Goal: Information Seeking & Learning: Learn about a topic

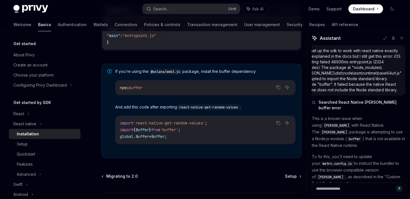
scroll to position [296, 0]
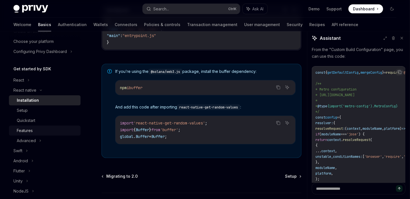
click at [29, 126] on link "Features" at bounding box center [45, 130] width 72 height 10
click at [24, 119] on div "Quickstart" at bounding box center [26, 120] width 18 height 7
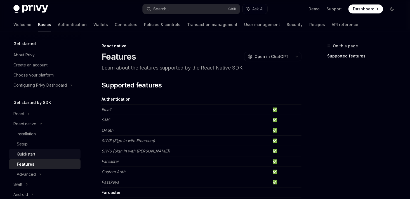
click at [36, 153] on div "Quickstart" at bounding box center [47, 154] width 60 height 7
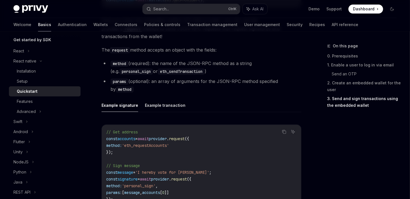
scroll to position [748, 0]
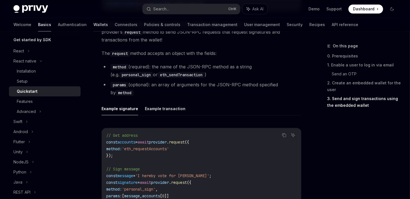
click at [93, 24] on link "Wallets" at bounding box center [100, 24] width 15 height 13
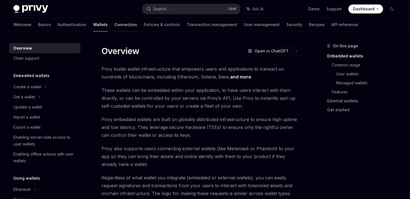
click at [114, 28] on link "Connectors" at bounding box center [125, 24] width 23 height 13
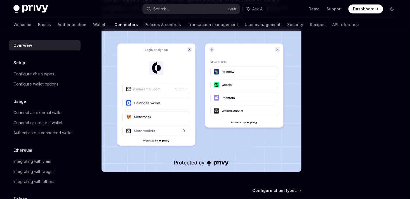
scroll to position [103, 0]
click at [58, 21] on link "Authentication" at bounding box center [72, 24] width 29 height 13
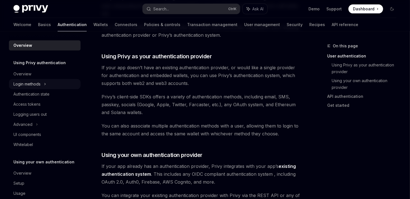
click at [18, 80] on div "Login methods" at bounding box center [45, 84] width 72 height 10
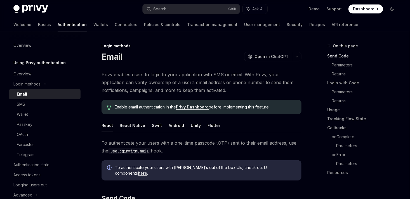
scroll to position [32, 0]
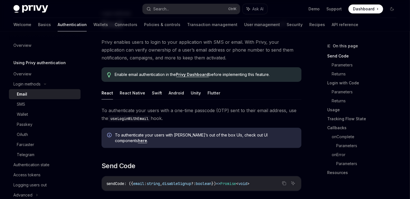
click at [110, 97] on button "React" at bounding box center [107, 92] width 11 height 13
click at [130, 90] on button "React Native" at bounding box center [132, 92] width 25 height 13
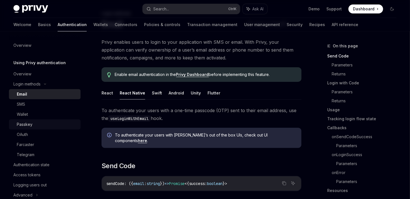
click at [27, 128] on link "Passkey" at bounding box center [45, 124] width 72 height 10
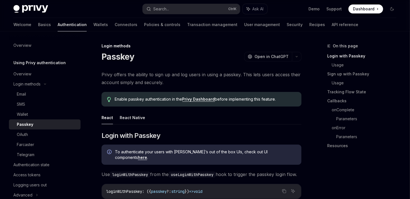
scroll to position [13, 0]
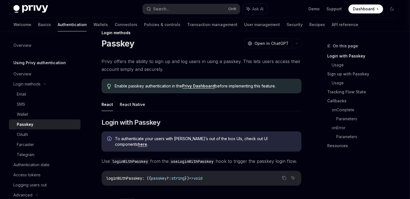
click at [116, 98] on ul "React React Native" at bounding box center [202, 104] width 200 height 13
click at [126, 102] on button "React Native" at bounding box center [132, 104] width 25 height 13
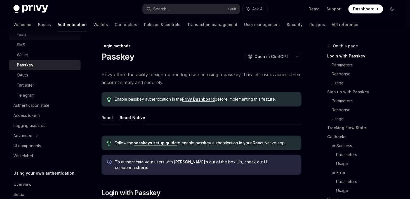
scroll to position [59, 0]
click at [38, 29] on link "Basics" at bounding box center [44, 24] width 13 height 13
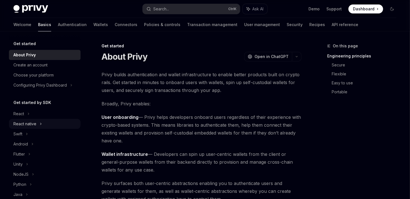
click at [28, 126] on div "React native" at bounding box center [24, 123] width 23 height 7
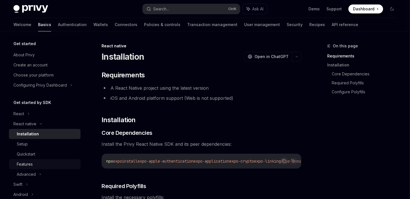
click at [29, 161] on div "Features" at bounding box center [25, 164] width 16 height 7
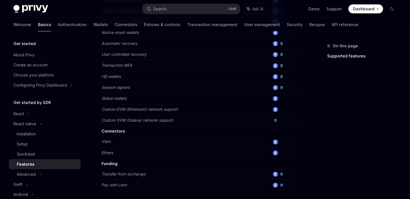
scroll to position [315, 0]
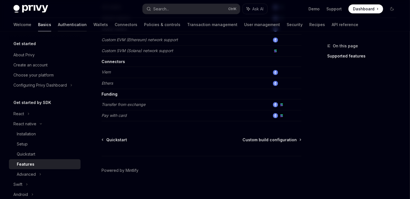
click at [58, 24] on link "Authentication" at bounding box center [72, 24] width 29 height 13
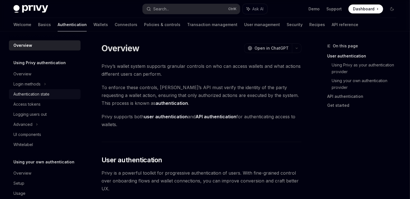
scroll to position [10, 0]
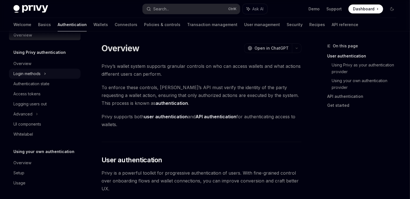
click at [39, 74] on div "Login methods" at bounding box center [26, 73] width 27 height 7
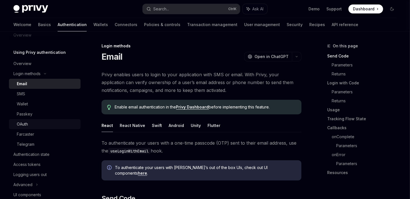
click at [25, 124] on div "OAuth" at bounding box center [22, 124] width 11 height 7
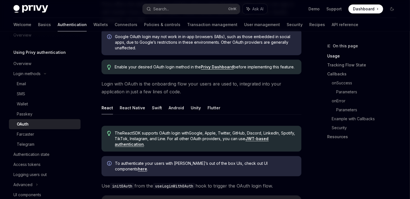
scroll to position [85, 0]
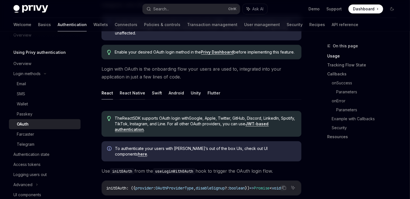
click at [125, 86] on button "React Native" at bounding box center [132, 92] width 25 height 13
type textarea "*"
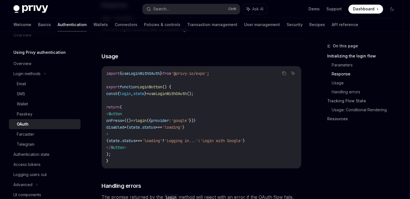
scroll to position [515, 0]
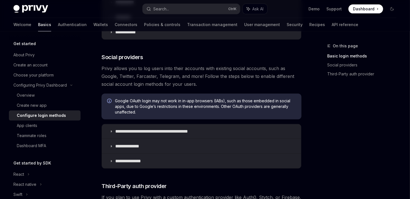
scroll to position [161, 0]
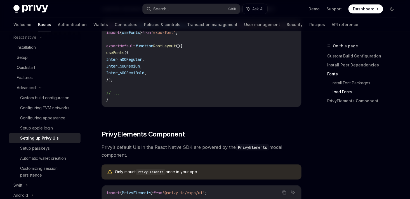
scroll to position [312, 0]
click at [43, 129] on div "Setup apple login" at bounding box center [36, 128] width 33 height 7
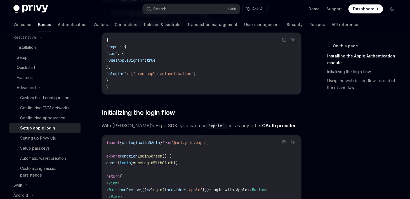
scroll to position [267, 0]
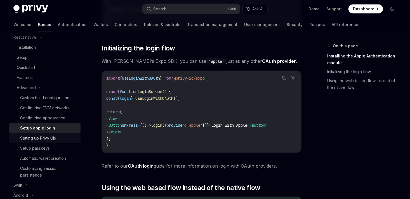
click at [47, 142] on link "Setting up Privy UIs" at bounding box center [45, 138] width 72 height 10
type textarea "*"
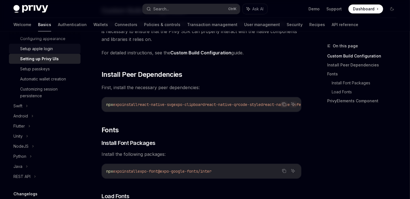
scroll to position [166, 0]
click at [286, 102] on icon "Copy the contents from the code block" at bounding box center [284, 104] width 4 height 4
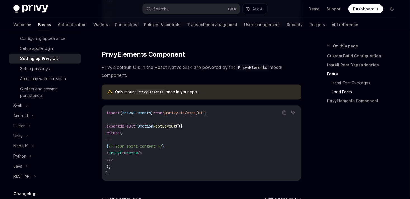
scroll to position [461, 0]
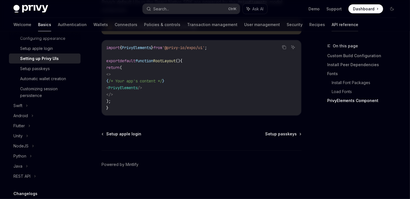
click at [332, 26] on link "API reference" at bounding box center [345, 24] width 27 height 13
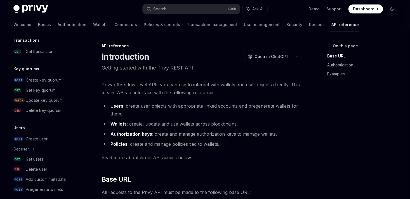
scroll to position [379, 0]
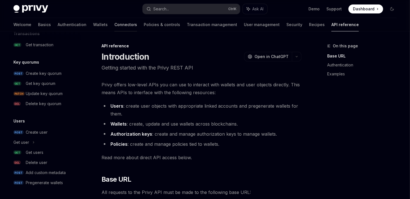
click at [114, 28] on link "Connectors" at bounding box center [125, 24] width 23 height 13
type textarea "*"
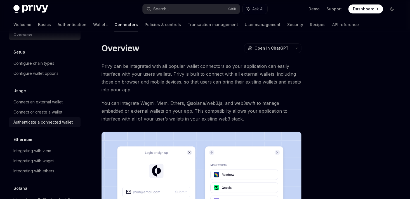
scroll to position [10, 0]
click at [184, 7] on button "Search... Ctrl K" at bounding box center [191, 9] width 97 height 10
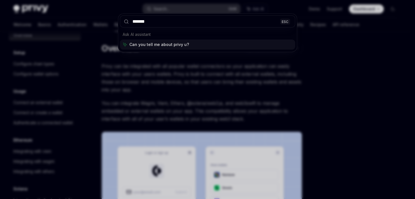
type input "********"
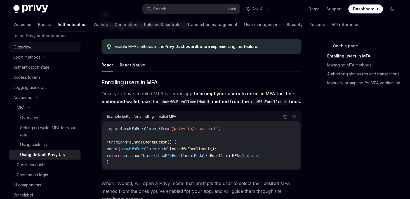
scroll to position [29, 0]
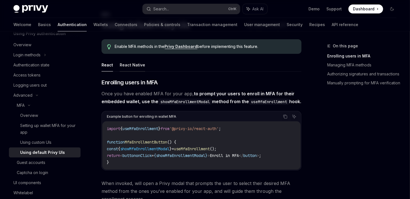
click at [133, 64] on button "React Native" at bounding box center [132, 64] width 25 height 13
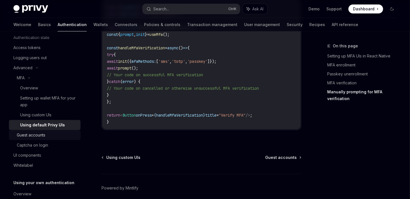
scroll to position [57, 0]
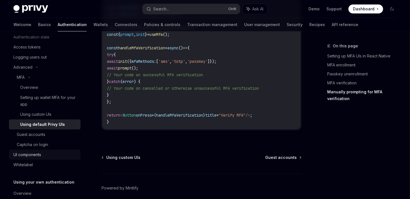
click at [46, 149] on link "UI components" at bounding box center [45, 154] width 72 height 10
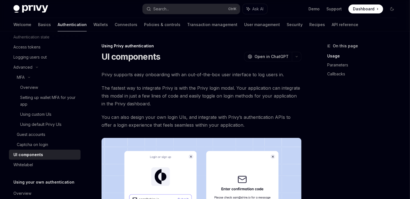
click at [345, 150] on div "On this page Usage Parameters Callbacks" at bounding box center [358, 121] width 85 height 156
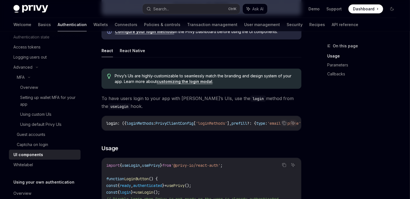
scroll to position [266, 0]
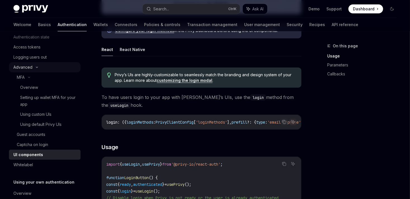
click at [36, 68] on icon at bounding box center [37, 67] width 7 height 2
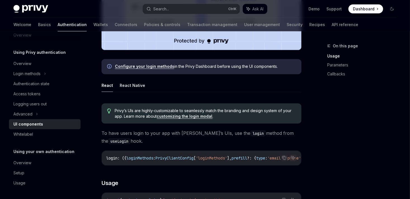
scroll to position [231, 0]
click at [129, 88] on button "React Native" at bounding box center [132, 84] width 25 height 13
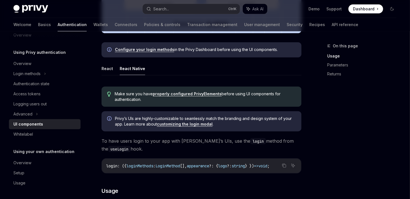
scroll to position [247, 0]
click at [151, 51] on link "Configure your login methods" at bounding box center [144, 49] width 59 height 5
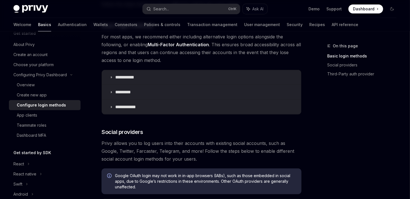
type textarea "*"
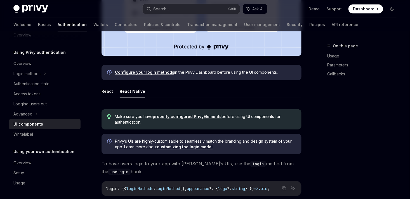
scroll to position [223, 0]
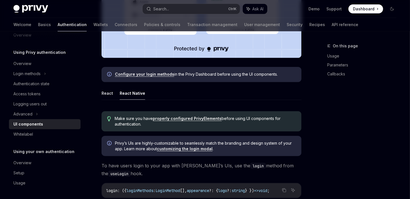
click at [155, 76] on link "Configure your login methods" at bounding box center [144, 74] width 59 height 5
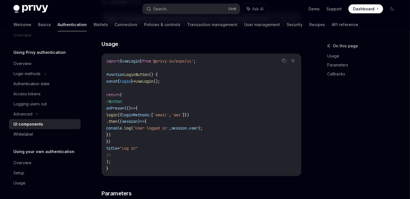
scroll to position [394, 0]
click at [280, 61] on code "import { useLogin } from '@privy-io/expo/ui' ; function LoginButton () { const …" at bounding box center [201, 115] width 191 height 114
click at [283, 62] on icon "Copy the contents from the code block" at bounding box center [284, 60] width 4 height 4
click at [284, 63] on icon "Copy the contents from the code block" at bounding box center [284, 60] width 4 height 4
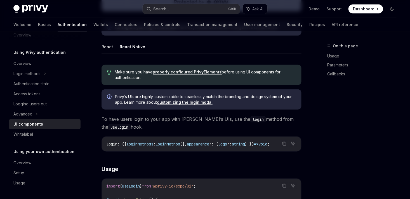
scroll to position [269, 0]
click at [205, 73] on link "properly configured PrivyElements" at bounding box center [187, 72] width 69 height 5
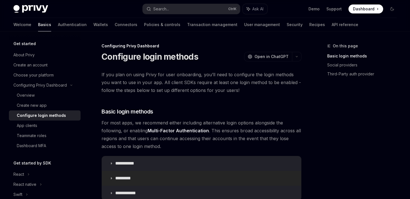
scroll to position [97, 0]
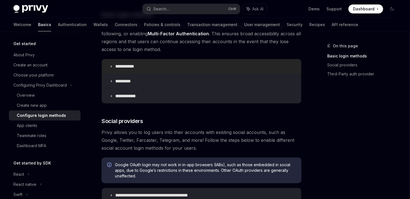
click at [129, 67] on p "**********" at bounding box center [126, 67] width 23 height 6
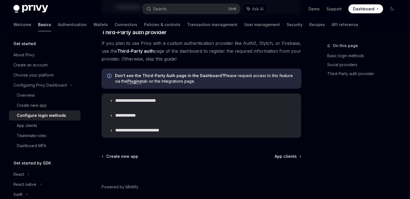
scroll to position [422, 0]
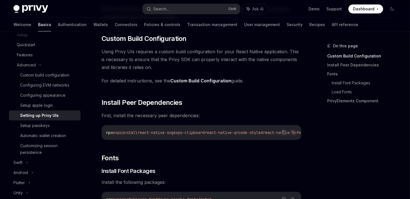
scroll to position [75, 0]
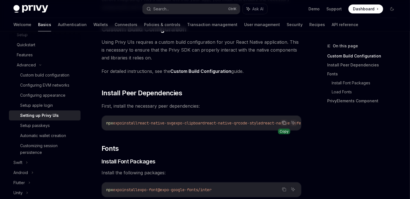
click at [287, 121] on button "Copy the contents from the code block" at bounding box center [284, 122] width 7 height 7
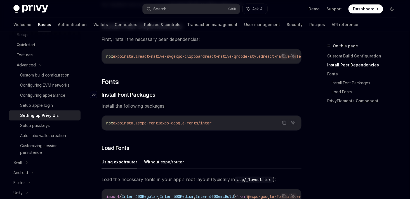
scroll to position [142, 0]
click at [287, 124] on button "Copy the contents from the code block" at bounding box center [284, 122] width 7 height 7
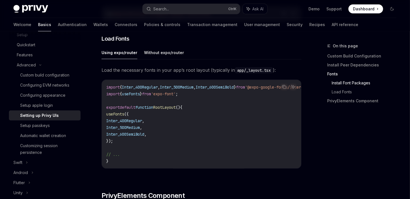
scroll to position [253, 0]
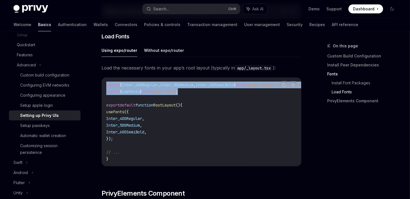
drag, startPoint x: 208, startPoint y: 93, endPoint x: 94, endPoint y: 81, distance: 115.1
click at [94, 81] on div "Advanced Setting up Privy UIs OpenAI Open in ChatGPT OpenAI Open in ChatGPT Bef…" at bounding box center [149, 96] width 307 height 613
copy code "import { Inter_400Regular , Inter_500Medium , Inter_600SemiBold } from '@expo-g…"
drag, startPoint x: 129, startPoint y: 139, endPoint x: 99, endPoint y: 114, distance: 39.1
click at [99, 114] on div "Advanced Setting up Privy UIs OpenAI Open in ChatGPT OpenAI Open in ChatGPT Bef…" at bounding box center [149, 96] width 307 height 613
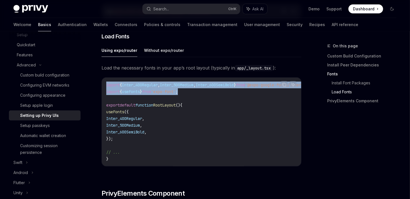
copy code "useFonts ({ Inter_400Regular , Inter_500Medium , Inter_600SemiBold , });"
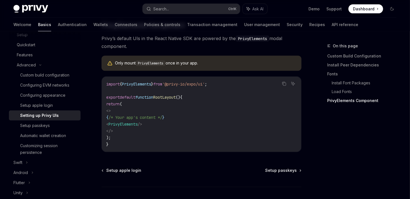
scroll to position [421, 0]
drag, startPoint x: 165, startPoint y: 127, endPoint x: 119, endPoint y: 127, distance: 45.3
click at [119, 127] on code "import { PrivyElements } from '@privy-io/expo/ui' ; export default function Roo…" at bounding box center [201, 113] width 191 height 67
copy span "< PrivyElements />"
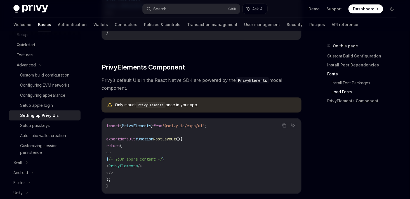
scroll to position [379, 0]
click at [192, 168] on code "import { PrivyElements } from '@privy-io/expo/ui' ; export default function Roo…" at bounding box center [201, 155] width 191 height 67
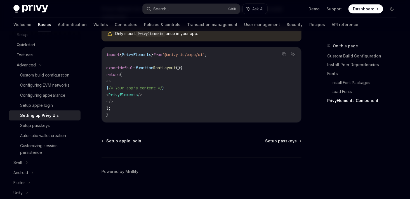
scroll to position [461, 0]
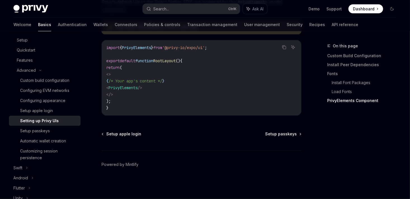
scroll to position [104, 0]
click at [58, 141] on div "Automatic wallet creation" at bounding box center [43, 141] width 46 height 7
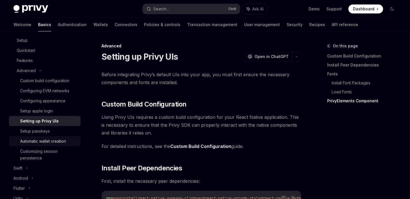
type textarea "*"
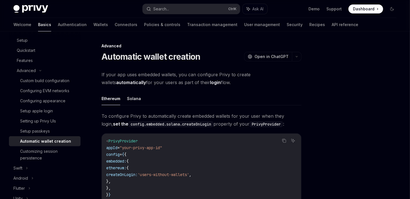
click at [146, 79] on strong "automatically" at bounding box center [131, 82] width 30 height 6
click at [274, 59] on button "OpenAI Open in ChatGPT" at bounding box center [268, 57] width 48 height 10
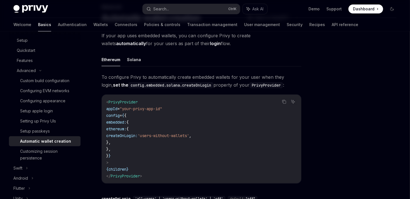
scroll to position [100, 0]
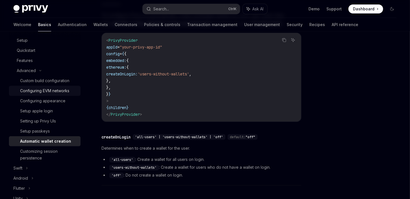
click at [60, 90] on div "Configuring EVM networks" at bounding box center [44, 90] width 49 height 7
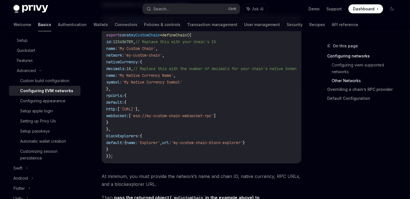
scroll to position [429, 0]
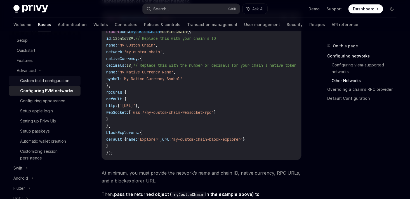
click at [61, 82] on div "Custom build configuration" at bounding box center [44, 80] width 49 height 7
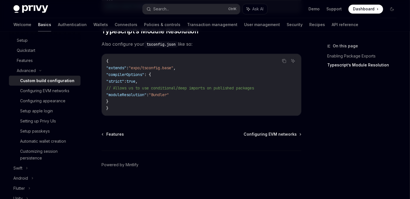
scroll to position [551, 0]
click at [39, 103] on div "Configuring appearance" at bounding box center [42, 100] width 45 height 7
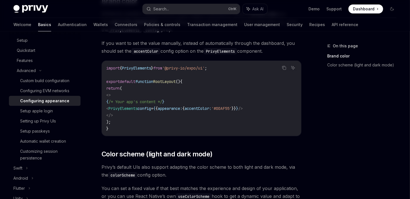
scroll to position [105, 0]
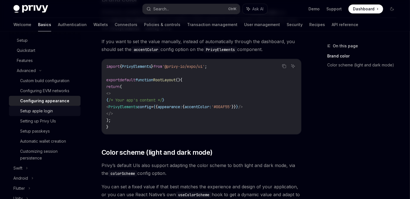
click at [47, 111] on div "Setup apple login" at bounding box center [36, 110] width 33 height 7
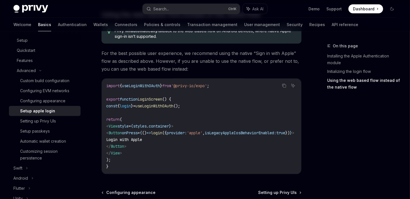
scroll to position [502, 0]
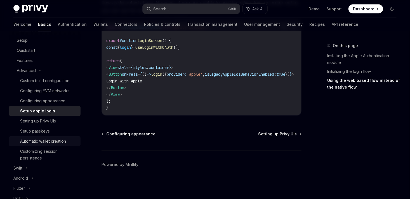
click at [54, 139] on div "Automatic wallet creation" at bounding box center [43, 141] width 46 height 7
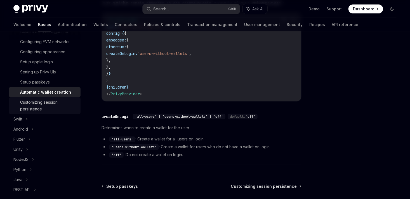
scroll to position [150, 0]
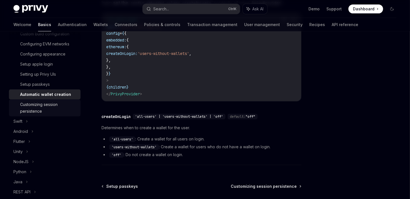
click at [59, 104] on div "Customizing session persistence" at bounding box center [48, 107] width 57 height 13
type textarea "*"
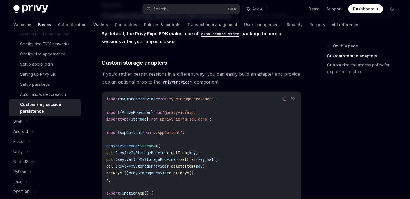
scroll to position [41, 0]
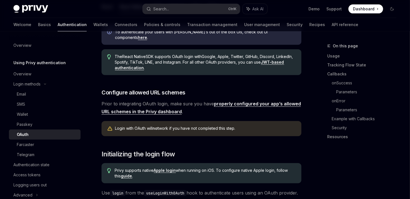
scroll to position [175, 0]
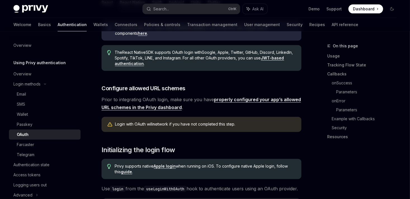
click at [159, 101] on link "properly configured your app’s allowed URL schemes in the Privy dashboard" at bounding box center [201, 104] width 199 height 14
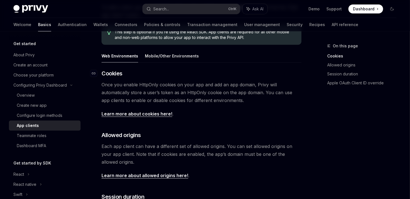
scroll to position [89, 0]
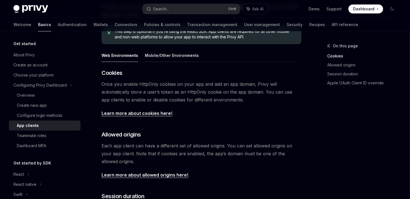
click at [163, 55] on button "Mobile/Other Environments" at bounding box center [172, 55] width 54 height 13
type textarea "*"
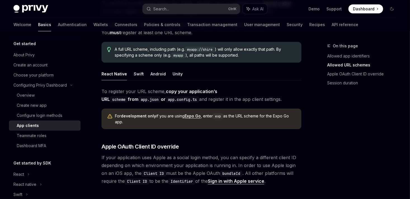
scroll to position [364, 0]
click at [222, 113] on code "exp" at bounding box center [218, 116] width 10 height 6
drag, startPoint x: 222, startPoint y: 107, endPoint x: 229, endPoint y: 121, distance: 16.0
click at [229, 121] on div "To register your URL scheme, copy your application’s URL scheme from app.json o…" at bounding box center [202, 136] width 200 height 98
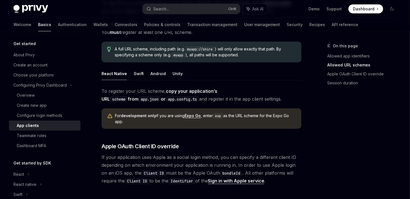
click at [220, 113] on code "exp" at bounding box center [218, 116] width 10 height 6
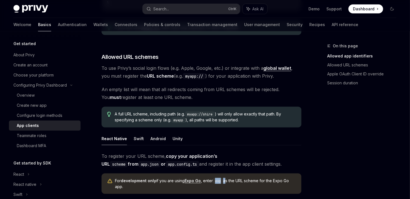
scroll to position [299, 0]
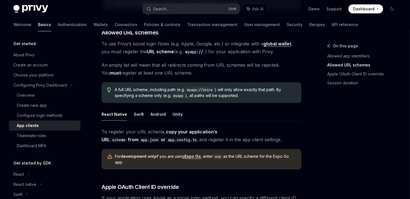
click at [164, 153] on div "For development only if you are using Expo Go , enter exp as the URL scheme for…" at bounding box center [205, 158] width 181 height 11
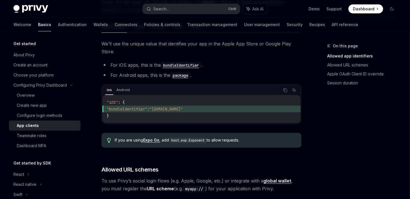
scroll to position [186, 0]
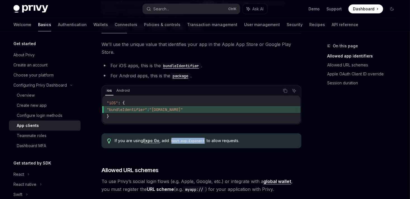
drag, startPoint x: 172, startPoint y: 133, endPoint x: 207, endPoint y: 134, distance: 35.0
click at [207, 138] on code "host.exp.Exponent" at bounding box center [188, 141] width 38 height 6
copy code "host.exp.Exponent"
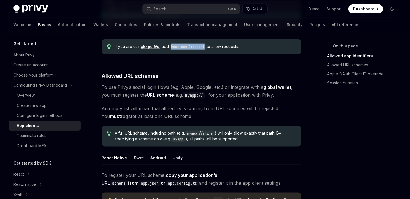
scroll to position [262, 0]
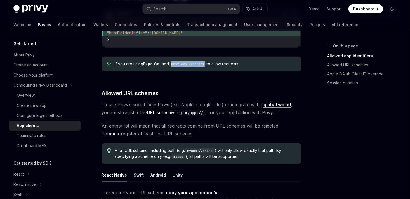
click at [193, 61] on code "host.exp.Exponent" at bounding box center [188, 64] width 38 height 6
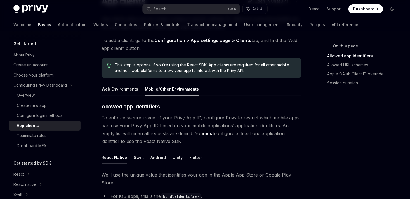
scroll to position [52, 0]
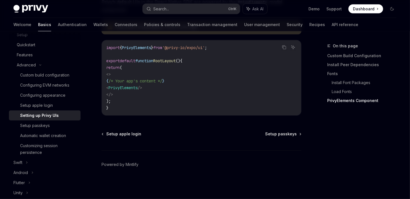
scroll to position [461, 0]
click at [58, 27] on link "Authentication" at bounding box center [72, 24] width 29 height 13
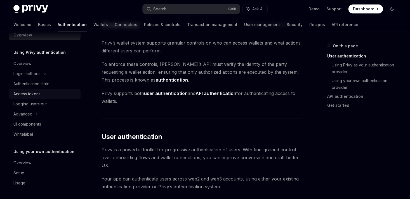
scroll to position [24, 0]
click at [39, 74] on div "Login methods" at bounding box center [26, 73] width 27 height 7
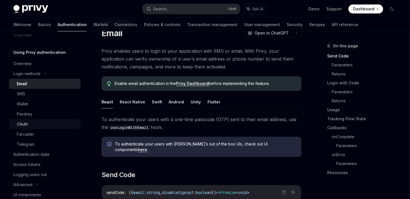
click at [27, 123] on div "OAuth" at bounding box center [22, 124] width 11 height 7
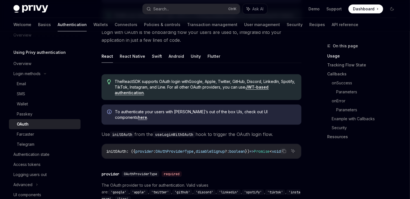
scroll to position [122, 0]
click at [130, 56] on button "React Native" at bounding box center [132, 55] width 25 height 13
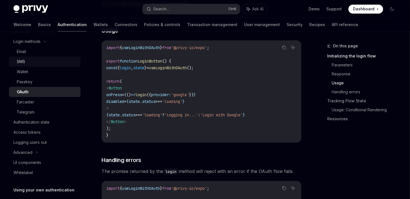
scroll to position [43, 0]
click at [29, 158] on div "UI components" at bounding box center [27, 161] width 28 height 7
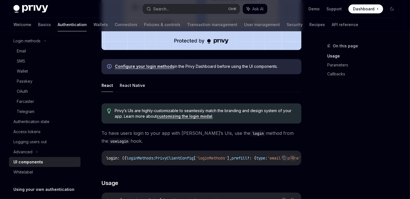
scroll to position [231, 0]
click at [149, 67] on link "Configure your login methods" at bounding box center [144, 65] width 59 height 5
click at [134, 85] on button "React Native" at bounding box center [132, 84] width 25 height 13
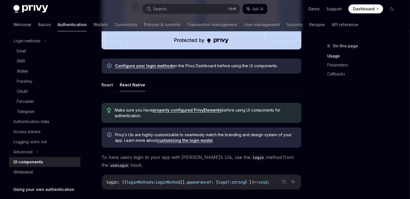
type textarea "*"
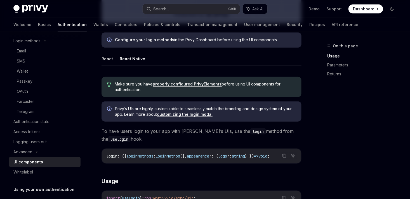
scroll to position [262, 0]
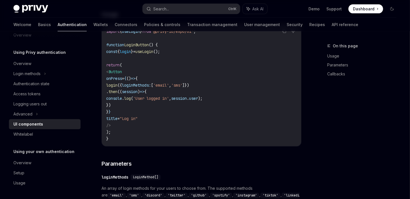
scroll to position [417, 0]
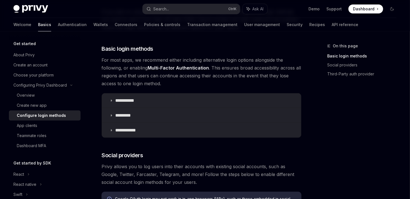
scroll to position [70, 0]
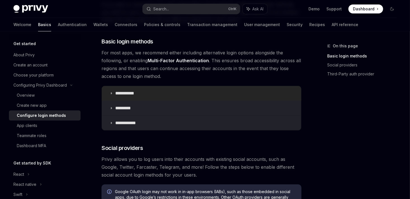
click at [142, 91] on summary "**********" at bounding box center [201, 93] width 199 height 15
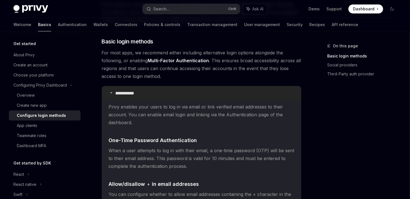
click at [142, 91] on summary "**********" at bounding box center [201, 93] width 199 height 15
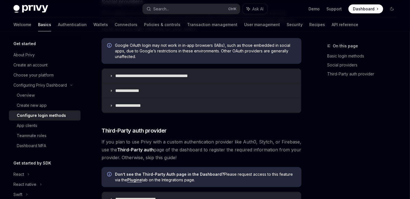
scroll to position [216, 0]
click at [130, 78] on summary "**********" at bounding box center [201, 76] width 199 height 15
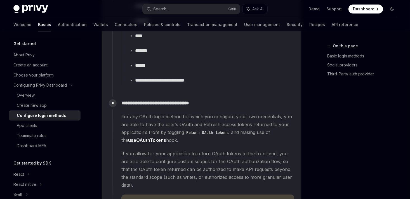
scroll to position [786, 0]
